Goal: Check status: Check status

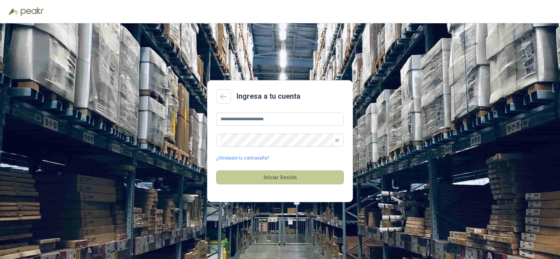
click at [272, 181] on button "Iniciar Sesión" at bounding box center [280, 178] width 128 height 14
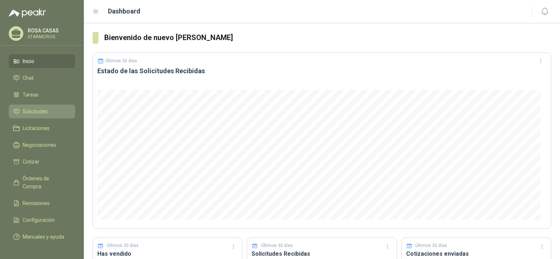
click at [44, 113] on span "Solicitudes" at bounding box center [35, 112] width 25 height 8
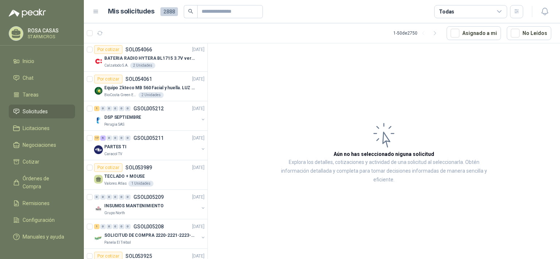
scroll to position [835, 0]
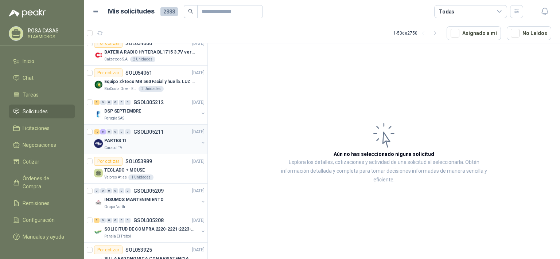
click at [144, 151] on div "Caracol TV" at bounding box center [151, 148] width 95 height 6
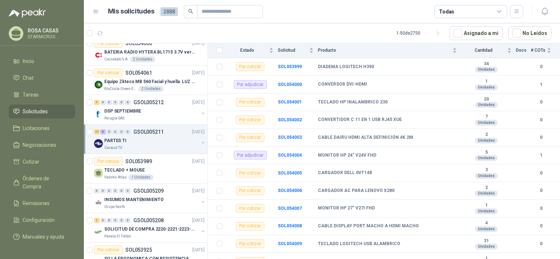
scroll to position [248, 0]
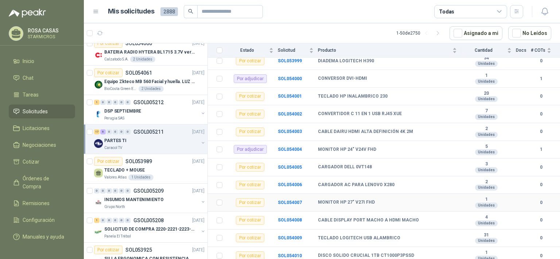
drag, startPoint x: 383, startPoint y: 224, endPoint x: 316, endPoint y: 225, distance: 66.8
click at [316, 212] on tr "Por cotizar SOL054007 MONITOR HP 27" V27I FHD 1 Unidades 0" at bounding box center [384, 203] width 353 height 18
copy tr "MONITOR HP 27" V27I FHD"
